Goal: Book appointment/travel/reservation

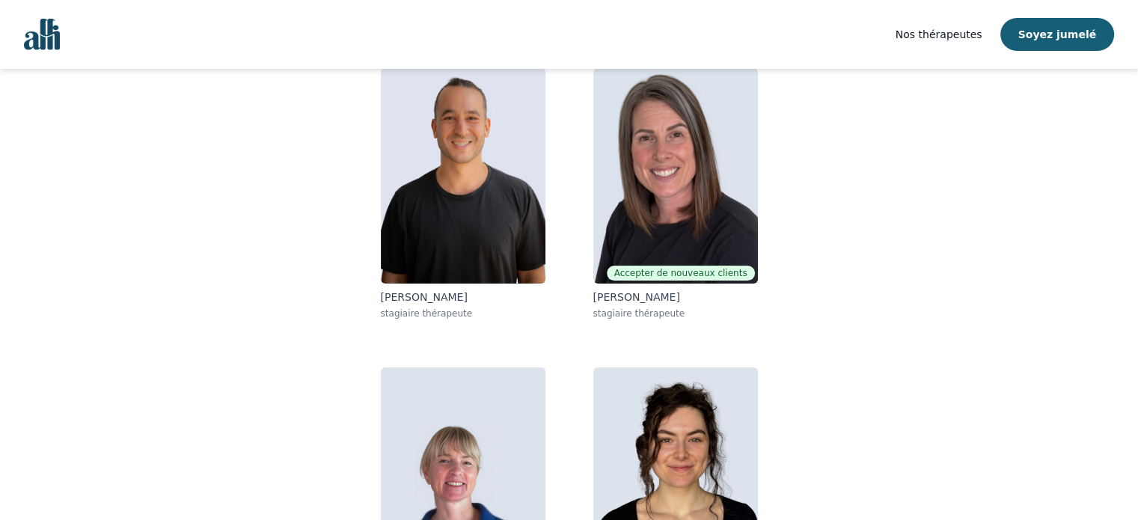
scroll to position [260, 0]
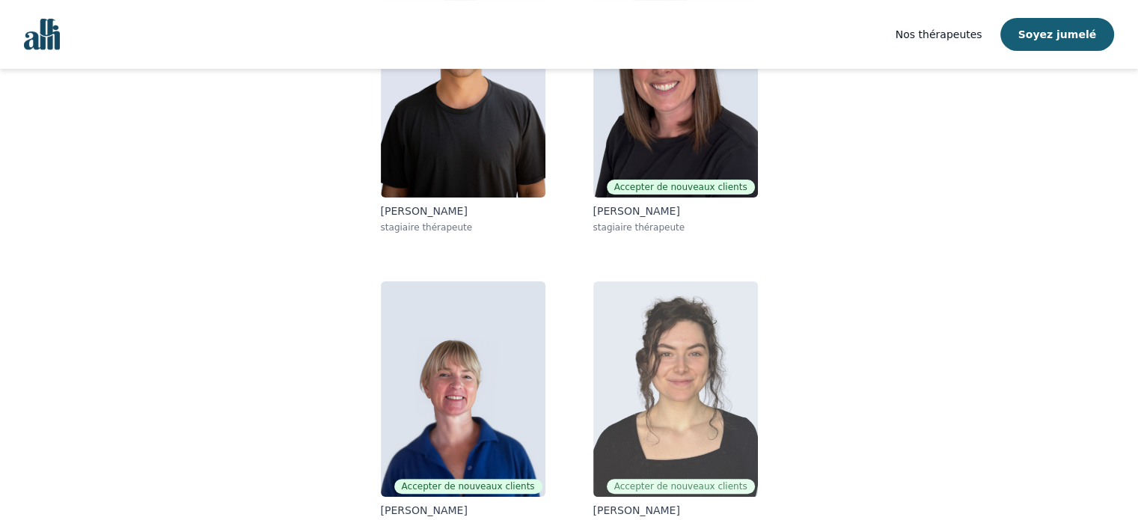
click at [644, 390] on img at bounding box center [675, 388] width 165 height 215
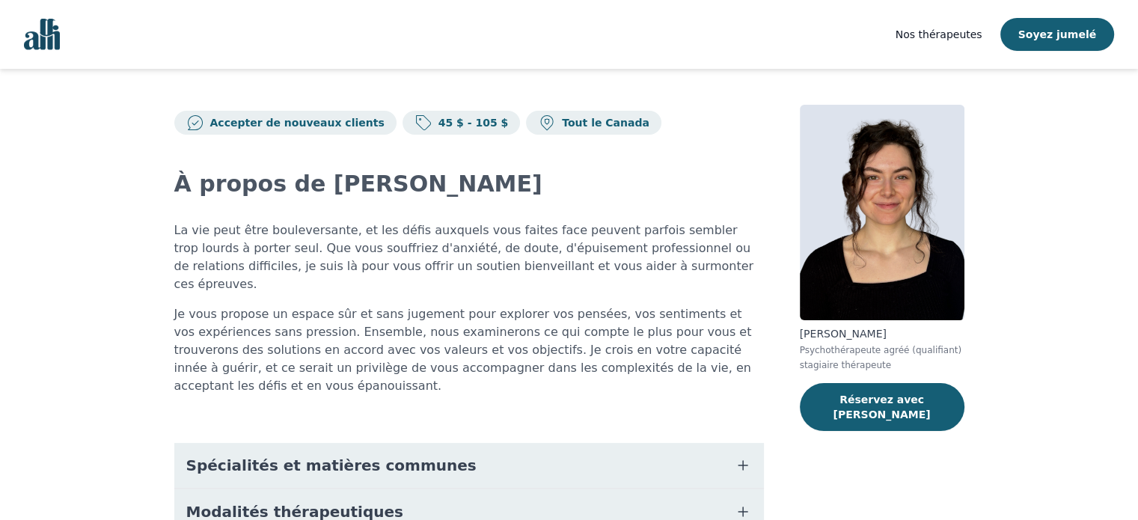
click at [533, 252] on font "La vie peut être bouleversante, et les défis auxquels vous faites face peuvent …" at bounding box center [463, 257] width 579 height 68
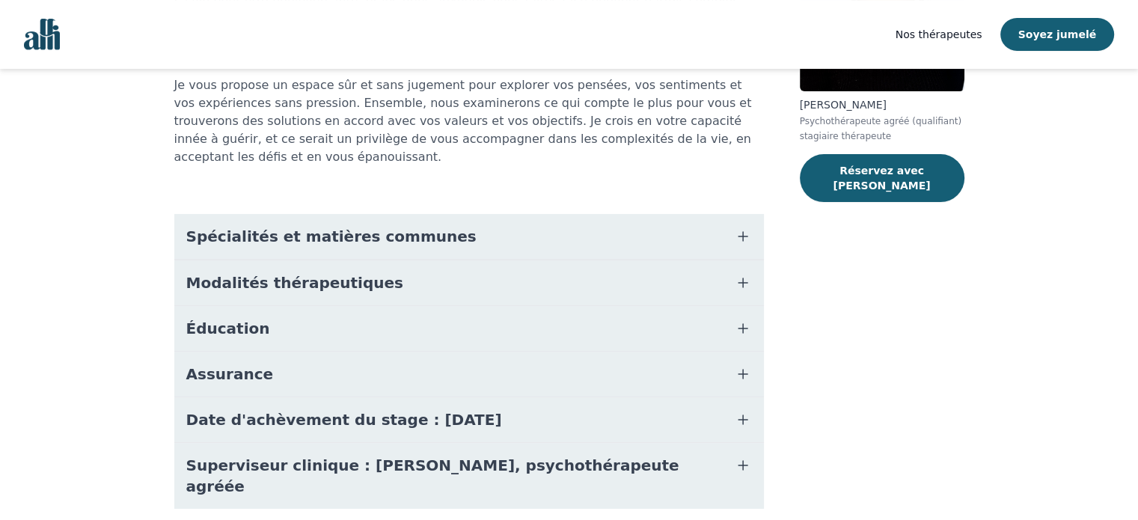
scroll to position [231, 0]
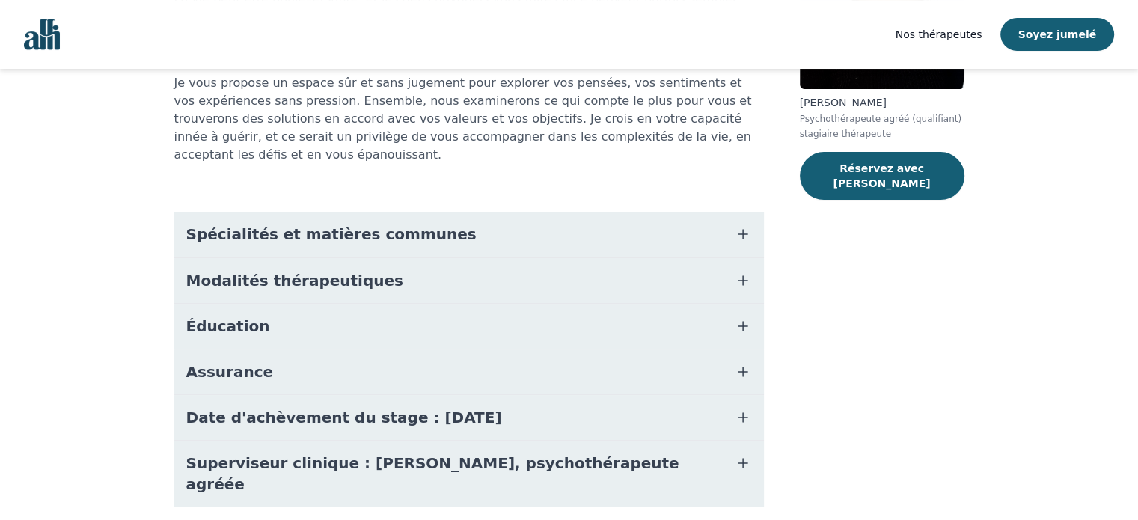
click at [365, 225] on font "Spécialités et matières communes" at bounding box center [331, 234] width 290 height 18
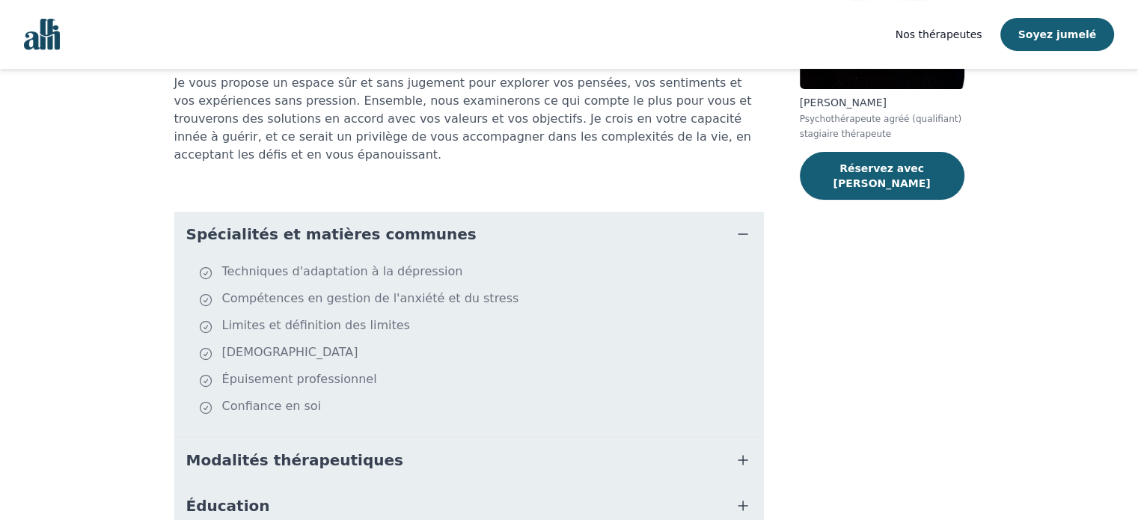
click at [295, 318] on font "Limites et définition des limites" at bounding box center [316, 325] width 188 height 14
copy ul "Limites et définition des limites"
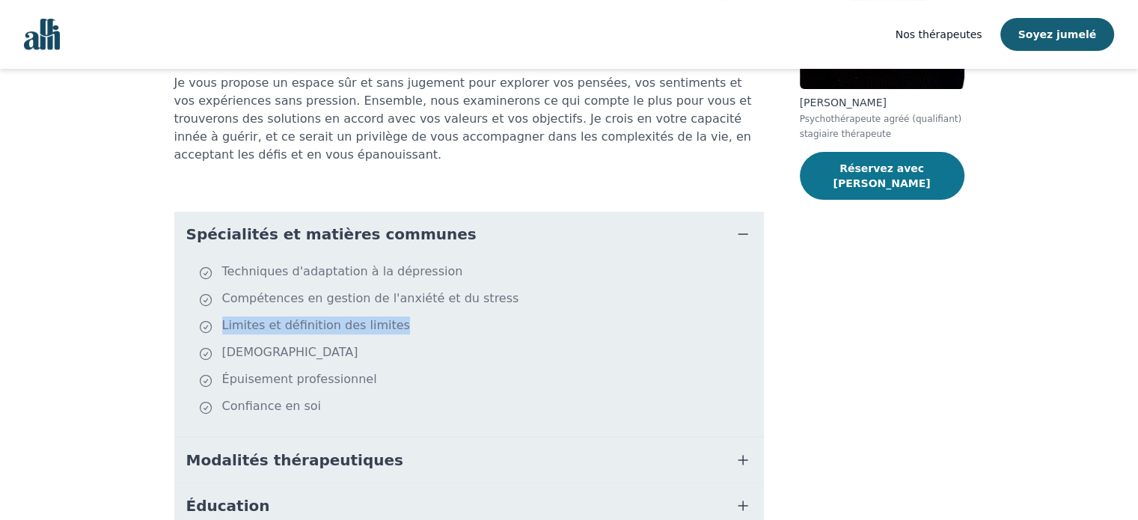
click at [881, 178] on button "Réservez avec [PERSON_NAME]" at bounding box center [882, 176] width 165 height 48
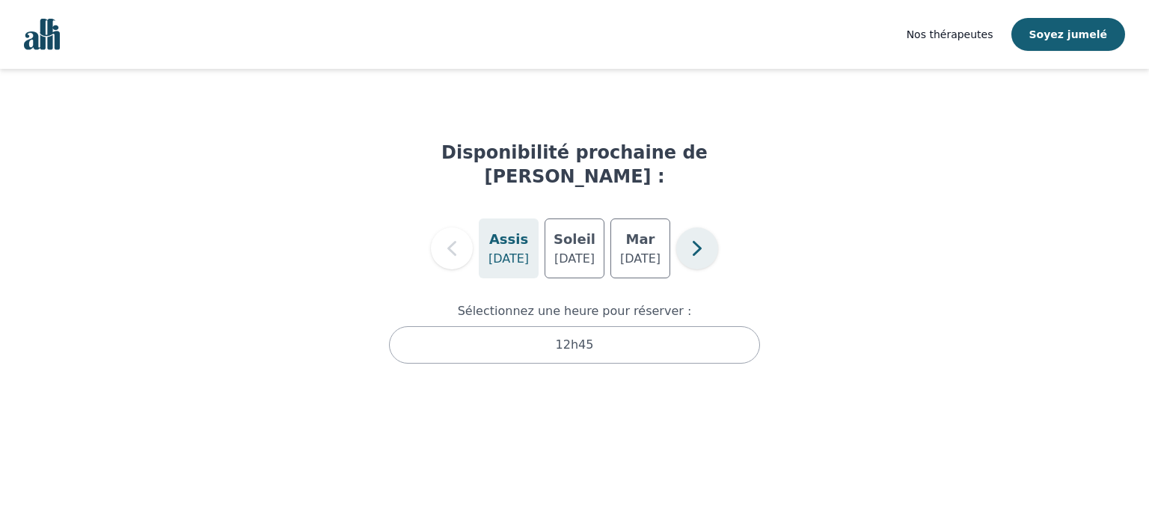
click at [704, 233] on icon "button" at bounding box center [697, 248] width 30 height 30
click at [652, 251] on font "[DATE]" at bounding box center [640, 258] width 40 height 14
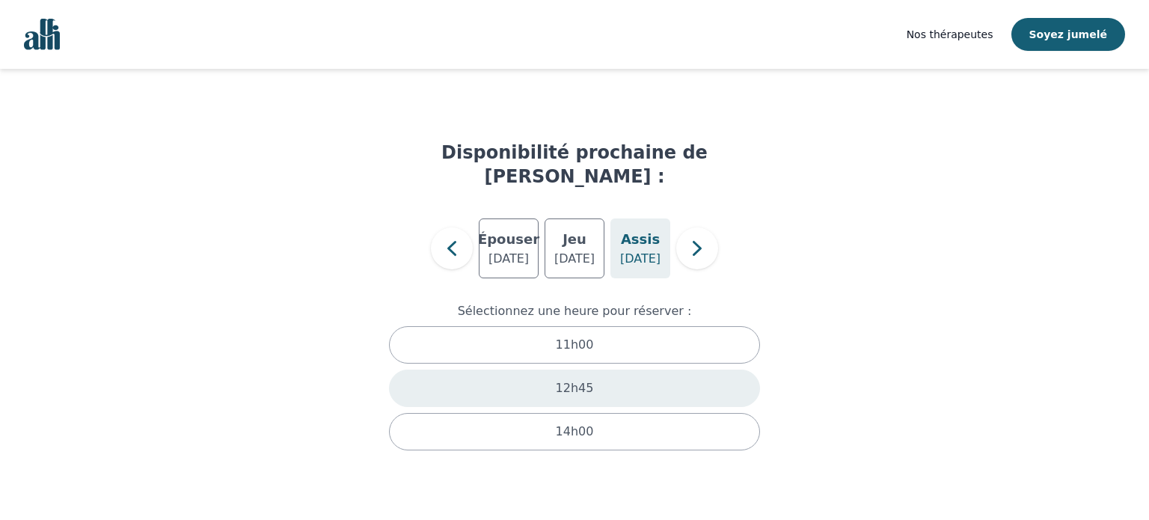
click at [572, 381] on font "12h45" at bounding box center [575, 388] width 38 height 14
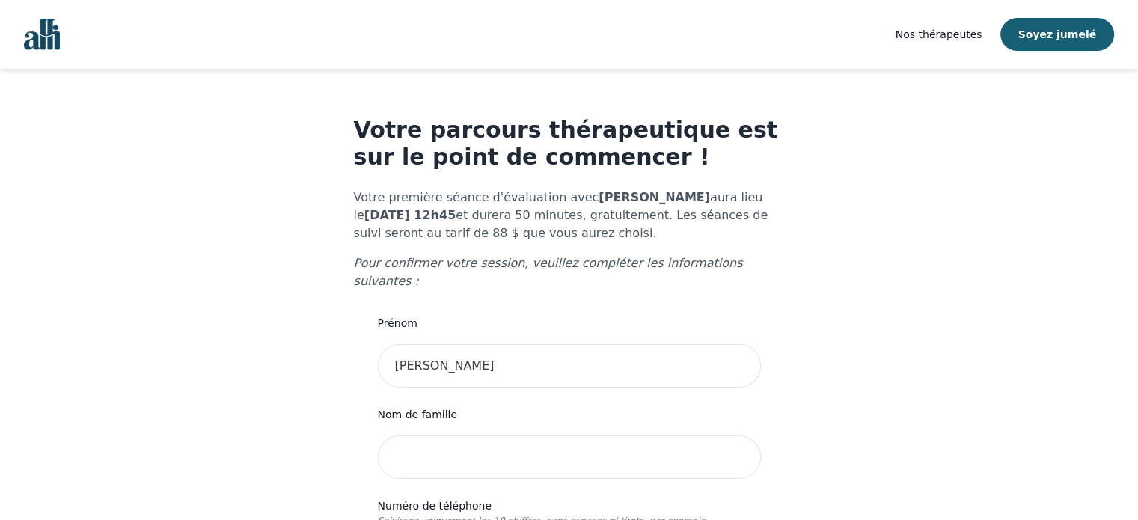
click at [1070, 35] on font "Soyez jumelé" at bounding box center [1057, 34] width 79 height 12
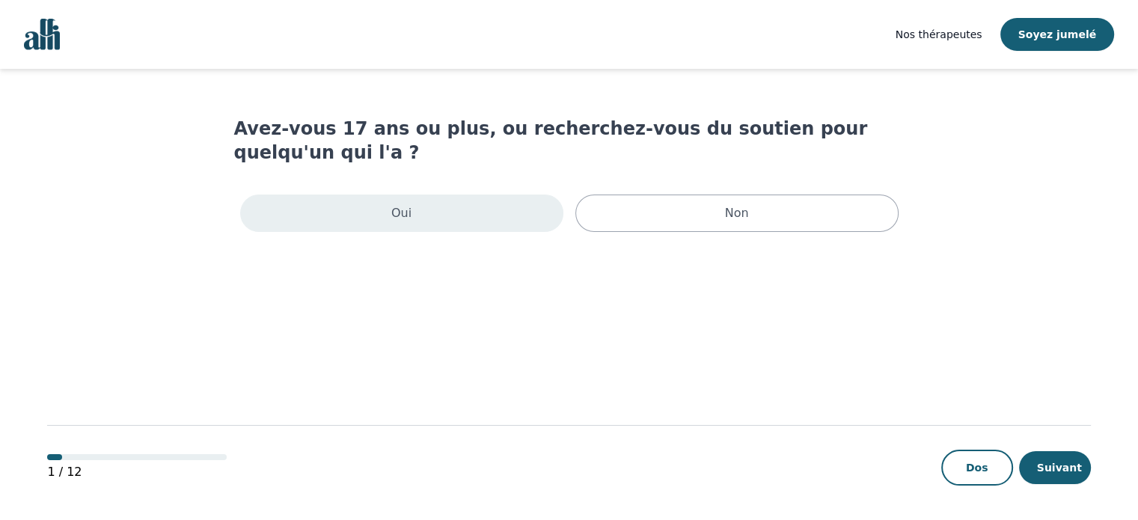
click at [478, 201] on div "Oui" at bounding box center [401, 213] width 323 height 37
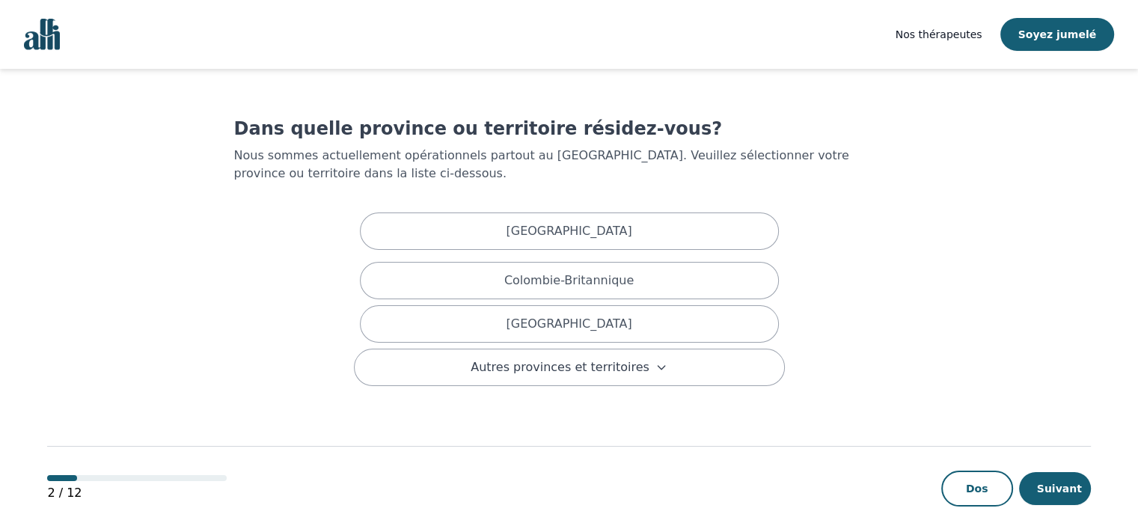
click at [457, 394] on div "2 / 12 Dos Suivant" at bounding box center [568, 464] width 1043 height 156
click at [471, 371] on button "Autres provinces et territoires" at bounding box center [569, 367] width 431 height 37
